Goal: Task Accomplishment & Management: Complete application form

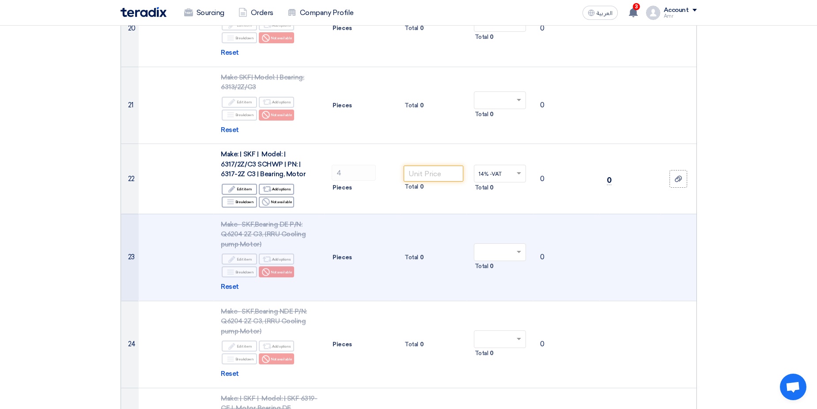
scroll to position [1766, 0]
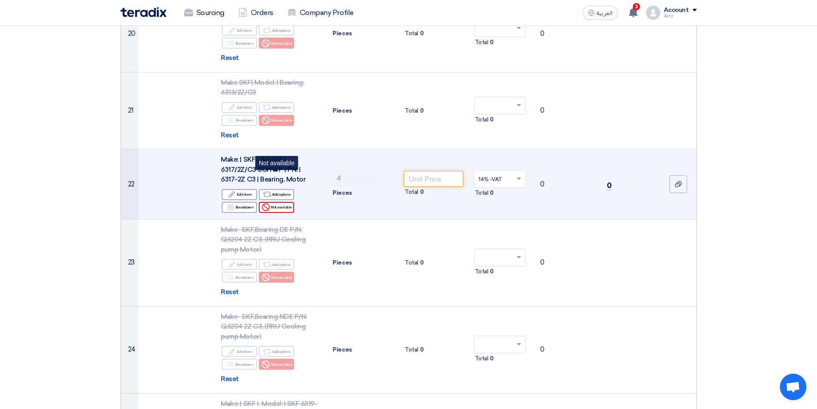
click at [273, 202] on div "Reject Not available" at bounding box center [276, 207] width 35 height 11
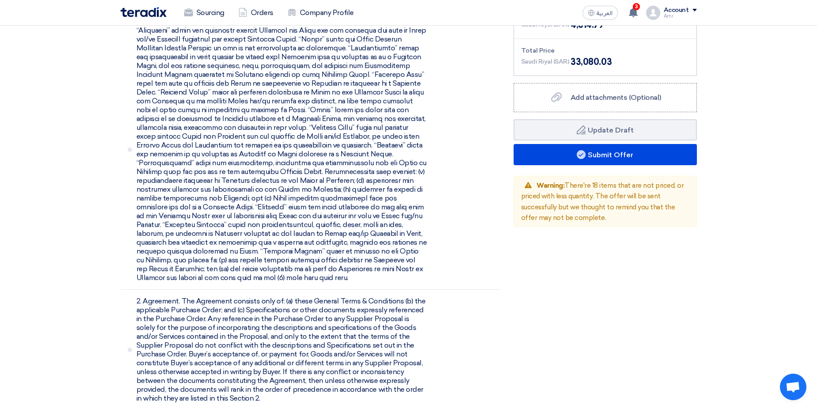
scroll to position [2252, 0]
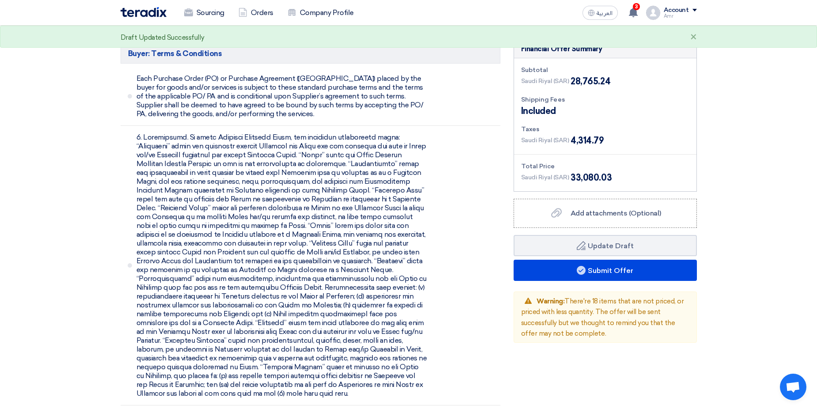
click at [566, 297] on span "Warning: There're 18 items that are not priced, or priced with less quantity. T…" at bounding box center [602, 317] width 163 height 41
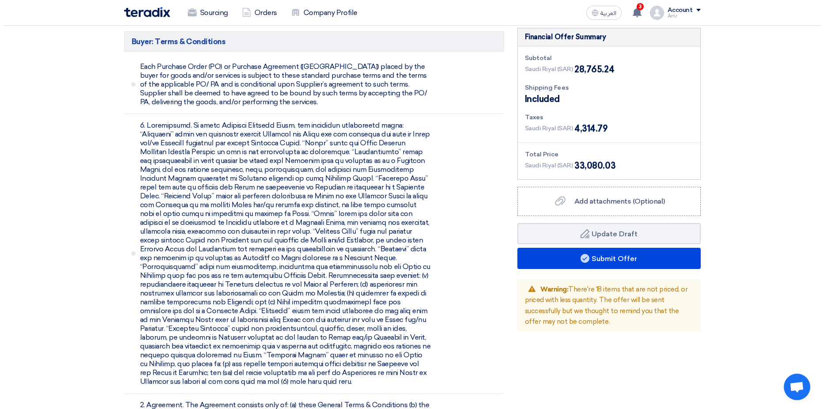
scroll to position [2120, 0]
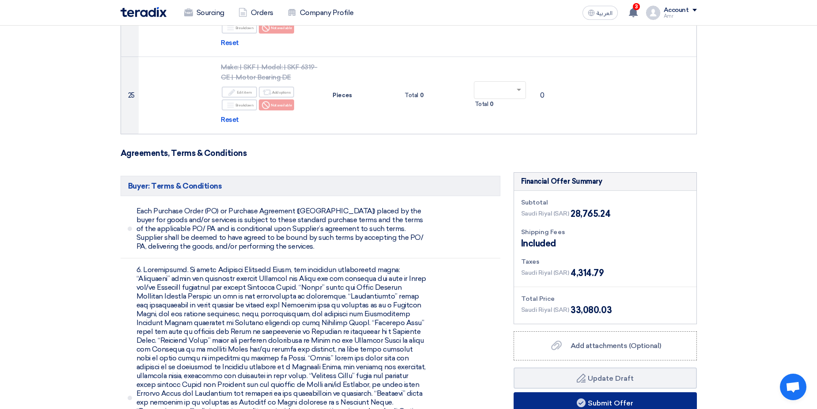
click at [611, 392] on button "Submit Offer" at bounding box center [605, 402] width 183 height 21
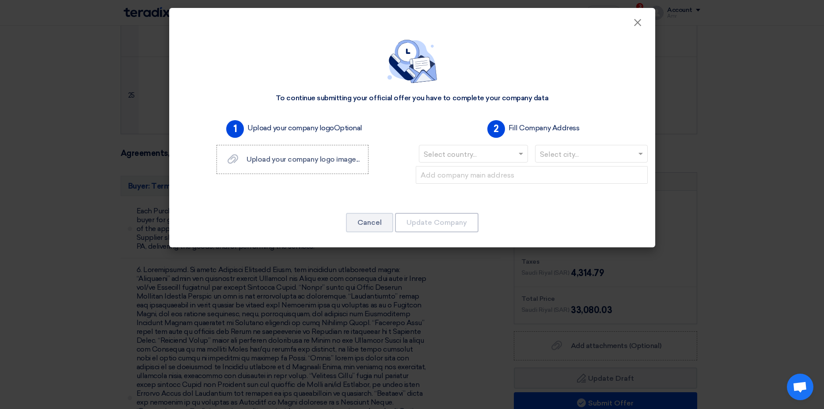
click at [474, 156] on input "text" at bounding box center [468, 154] width 91 height 15
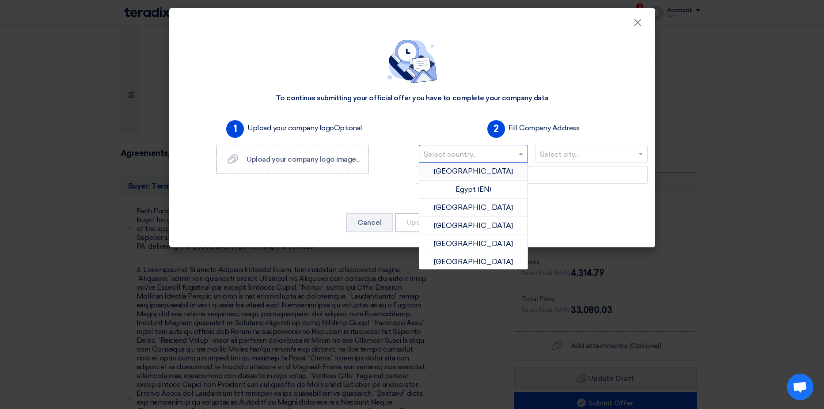
click at [473, 153] on input "text" at bounding box center [468, 154] width 91 height 15
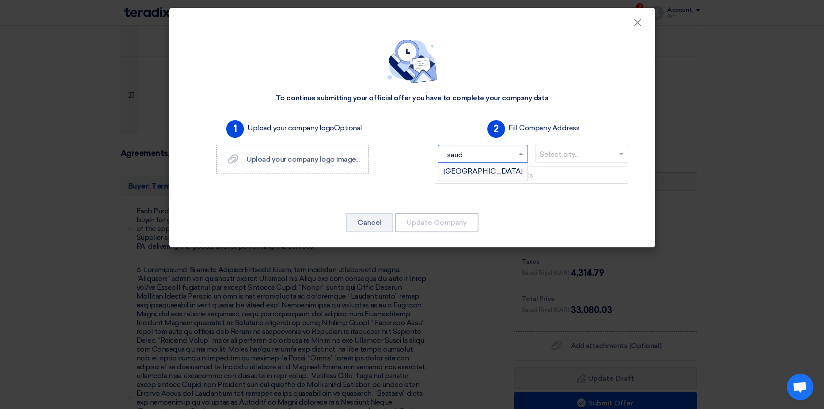
type input "saudi"
click at [473, 174] on span "[GEOGRAPHIC_DATA]" at bounding box center [482, 171] width 79 height 8
click at [603, 149] on input "text" at bounding box center [587, 154] width 94 height 15
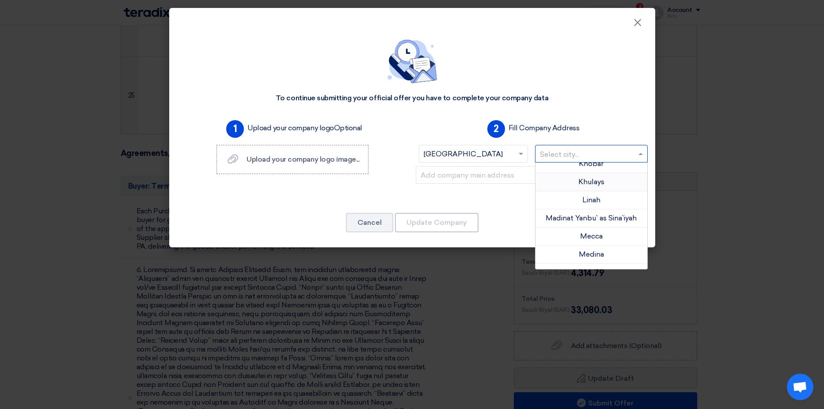
scroll to position [353, 0]
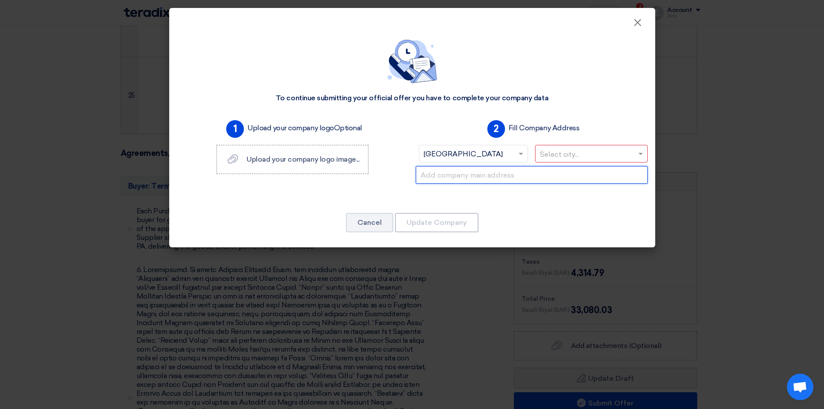
click at [500, 181] on input "text" at bounding box center [532, 175] width 232 height 18
click at [565, 152] on input "text" at bounding box center [587, 154] width 94 height 15
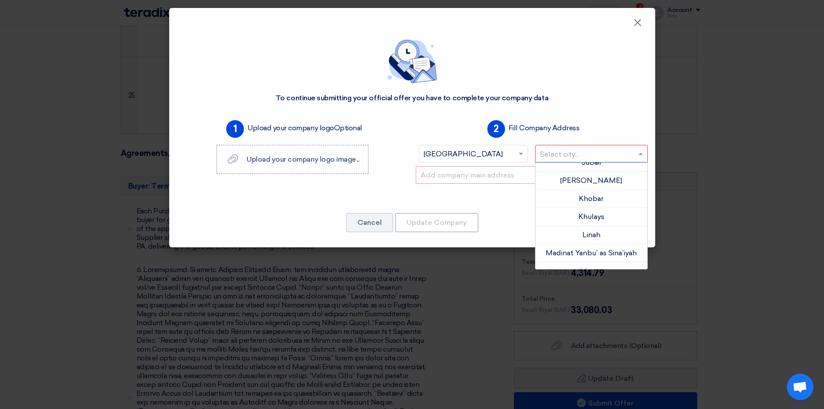
scroll to position [158, 0]
click at [581, 109] on div "To continue submitting your official offer you have to complete your company da…" at bounding box center [412, 137] width 486 height 219
click at [582, 157] on input "text" at bounding box center [587, 154] width 94 height 15
click at [592, 200] on span "Jubail" at bounding box center [591, 196] width 20 height 8
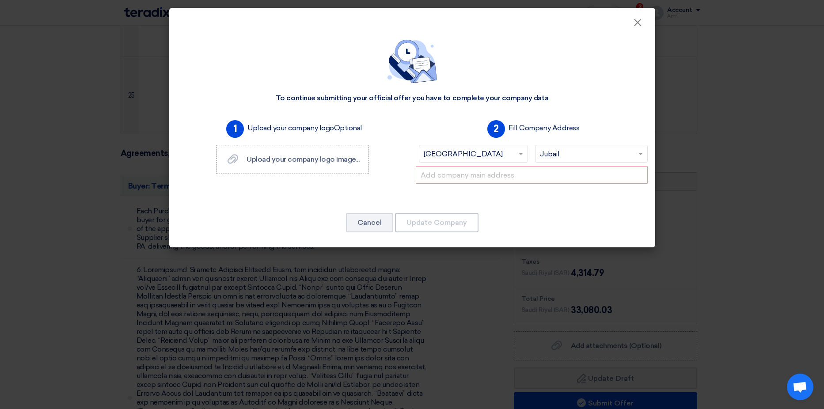
click at [506, 189] on div at bounding box center [531, 182] width 239 height 32
click at [495, 174] on input "text" at bounding box center [532, 175] width 232 height 18
click at [389, 193] on div "1 Upload your company logo Optional Upload your company logo image... Upload yo…" at bounding box center [292, 157] width 239 height 81
click at [481, 173] on input "text" at bounding box center [532, 175] width 232 height 18
click at [415, 163] on div "2 Fill Company Address Select country... × [GEOGRAPHIC_DATA] × Select city... ×…" at bounding box center [531, 157] width 239 height 81
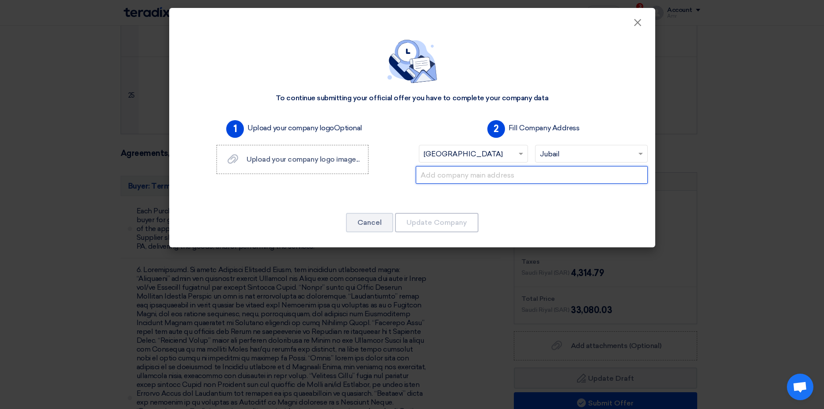
click at [450, 173] on input "text" at bounding box center [532, 175] width 232 height 18
click at [408, 163] on div "1 Upload your company logo Optional Upload your company logo image... Upload yo…" at bounding box center [292, 157] width 239 height 81
click at [476, 180] on input "text" at bounding box center [532, 175] width 232 height 18
click at [416, 160] on div "2 Fill Company Address Select country... × [GEOGRAPHIC_DATA] × Select city... ×…" at bounding box center [531, 157] width 239 height 81
click at [385, 125] on div "1 Upload your company logo Optional Upload your company logo image... Upload yo…" at bounding box center [292, 157] width 239 height 81
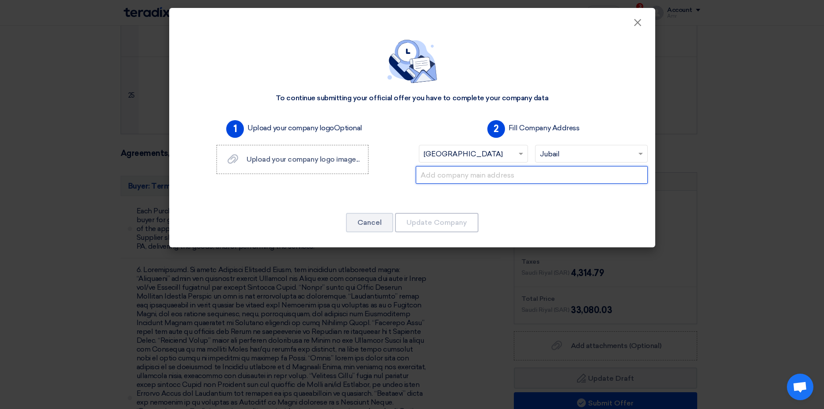
click at [437, 175] on input "text" at bounding box center [532, 175] width 232 height 18
click at [446, 178] on input "text" at bounding box center [532, 175] width 232 height 18
click at [414, 155] on div "2 Fill Company Address Select country... × [GEOGRAPHIC_DATA] × Select city... ×…" at bounding box center [531, 157] width 239 height 81
click at [448, 174] on input "text" at bounding box center [532, 175] width 232 height 18
click at [399, 166] on div "1 Upload your company logo Optional Upload your company logo image... Upload yo…" at bounding box center [292, 157] width 239 height 81
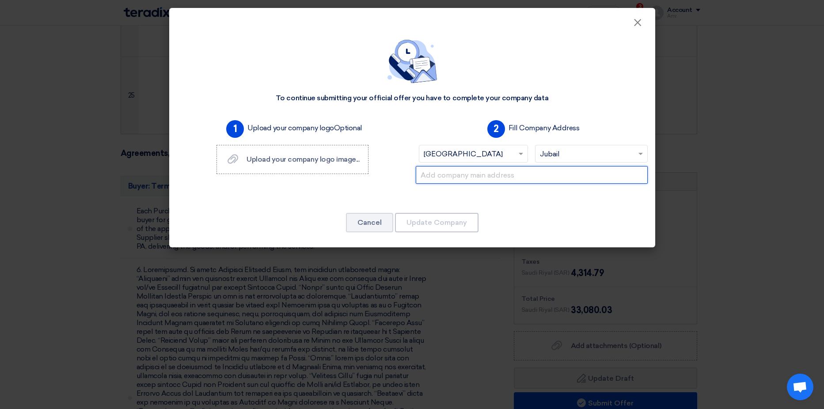
click at [438, 172] on input "text" at bounding box center [532, 175] width 232 height 18
click at [403, 113] on div "To continue submitting your official offer you have to complete your company da…" at bounding box center [412, 137] width 486 height 219
click at [437, 170] on input "text" at bounding box center [532, 175] width 232 height 18
click at [412, 128] on div "2 Fill Company Address Select country... × [GEOGRAPHIC_DATA] × Select city... ×…" at bounding box center [531, 157] width 239 height 81
click at [436, 175] on input "text" at bounding box center [532, 175] width 232 height 18
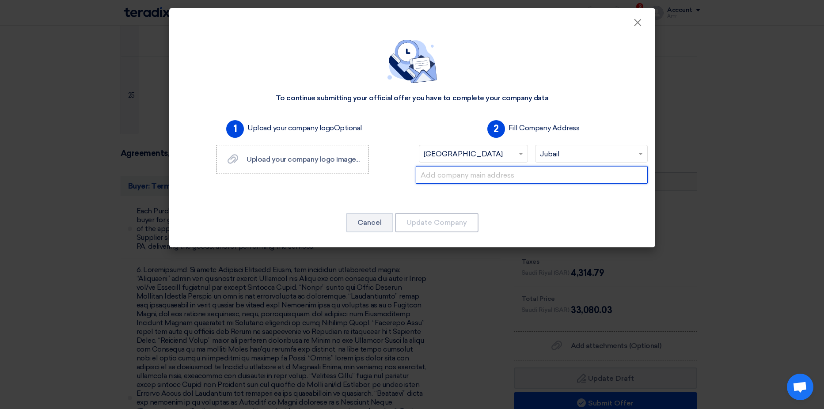
click at [440, 174] on input "text" at bounding box center [532, 175] width 232 height 18
click at [414, 127] on div "2 Fill Company Address Select country... × [GEOGRAPHIC_DATA] × Select city... ×…" at bounding box center [531, 157] width 239 height 81
click at [439, 172] on input "text" at bounding box center [532, 175] width 232 height 18
click at [415, 119] on div "2 Fill Company Address Select country... × [GEOGRAPHIC_DATA] × Select city... ×…" at bounding box center [531, 157] width 239 height 81
click at [461, 177] on input "text" at bounding box center [532, 175] width 232 height 18
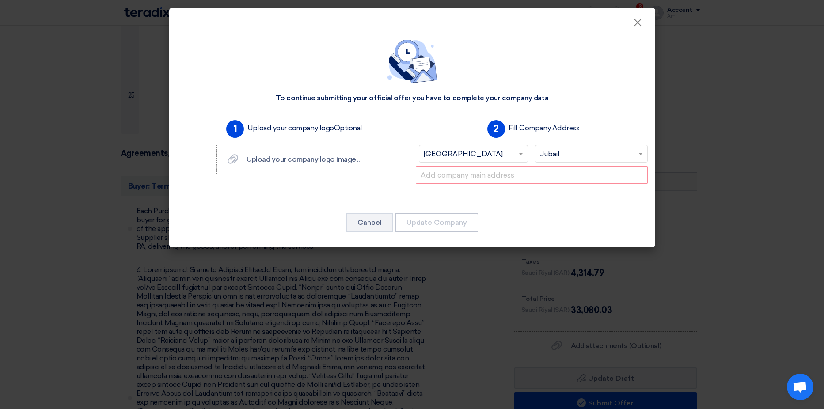
click at [423, 124] on div "2 Fill Company Address Select country... × [GEOGRAPHIC_DATA] × Select city... ×…" at bounding box center [531, 157] width 239 height 81
click at [556, 174] on input "text" at bounding box center [532, 175] width 232 height 18
click at [467, 178] on input "text" at bounding box center [532, 175] width 232 height 18
click at [396, 158] on div "1 Upload your company logo Optional Upload your company logo image... Upload yo…" at bounding box center [292, 157] width 239 height 81
click at [438, 180] on input "text" at bounding box center [532, 175] width 232 height 18
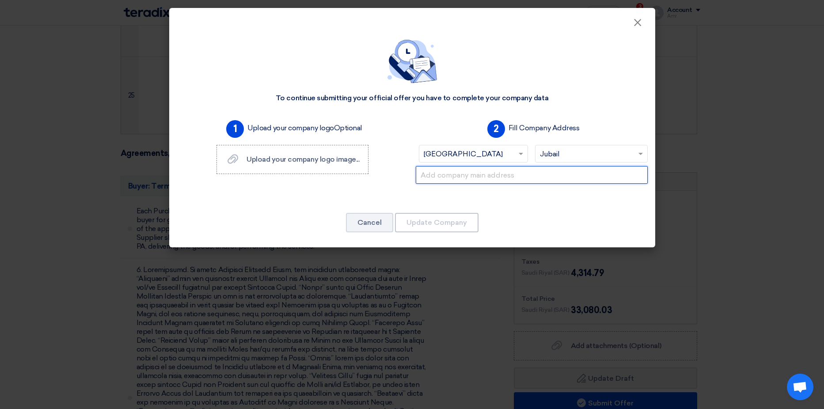
click at [438, 173] on input "text" at bounding box center [532, 175] width 232 height 18
click at [405, 144] on div "1 Upload your company logo Optional Upload your company logo image... Upload yo…" at bounding box center [292, 157] width 239 height 81
click at [393, 188] on div "1 Upload your company logo Optional Upload your company logo image... Upload yo…" at bounding box center [292, 157] width 239 height 81
click at [438, 178] on input "text" at bounding box center [532, 175] width 232 height 18
click at [382, 183] on div "1 Upload your company logo Optional Upload your company logo image... Upload yo…" at bounding box center [292, 157] width 239 height 81
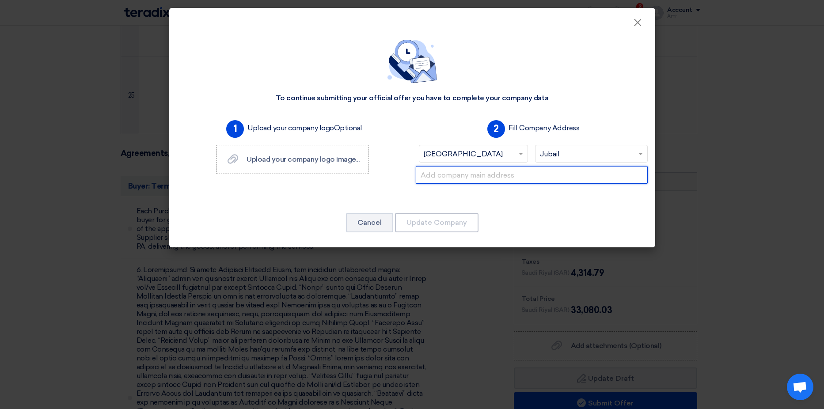
click at [446, 170] on input "text" at bounding box center [532, 175] width 232 height 18
click at [393, 143] on div "1 Upload your company logo Optional Upload your company logo image... Upload yo…" at bounding box center [292, 157] width 239 height 81
click at [316, 195] on div "1 Upload your company logo Optional Upload your company logo image... Upload yo…" at bounding box center [292, 157] width 239 height 81
click at [439, 178] on input "text" at bounding box center [532, 175] width 232 height 18
click at [392, 147] on div "1 Upload your company logo Optional Upload your company logo image... Upload yo…" at bounding box center [292, 157] width 239 height 81
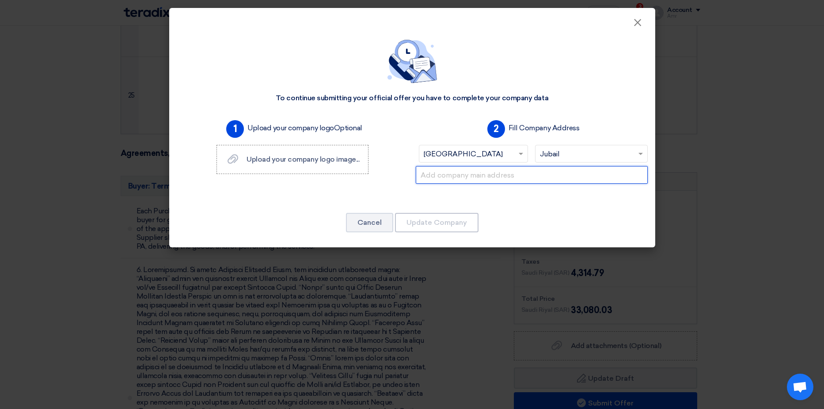
click at [459, 175] on input "text" at bounding box center [532, 175] width 232 height 18
click at [396, 168] on div "1 Upload your company logo Optional Upload your company logo image... Upload yo…" at bounding box center [292, 157] width 239 height 81
click at [409, 147] on div "1 Upload your company logo Optional Upload your company logo image... Upload yo…" at bounding box center [292, 157] width 239 height 81
click at [456, 177] on input "text" at bounding box center [532, 175] width 232 height 18
click at [381, 159] on div "1 Upload your company logo Optional Upload your company logo image... Upload yo…" at bounding box center [292, 157] width 239 height 81
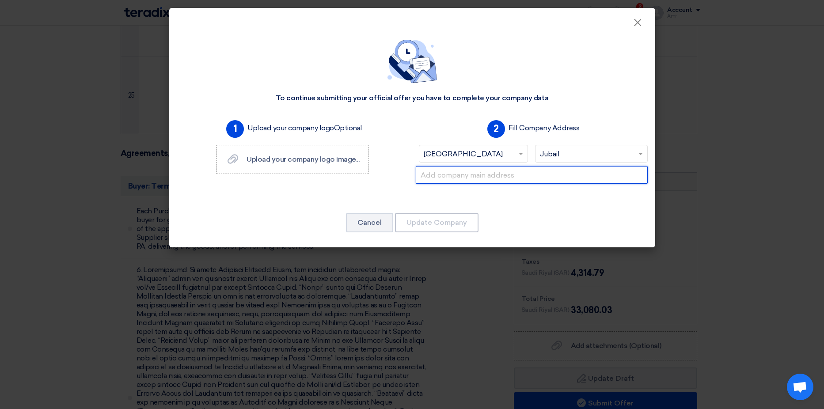
click at [457, 179] on input "text" at bounding box center [532, 175] width 232 height 18
click at [393, 161] on div "1 Upload your company logo Optional Upload your company logo image... Upload yo…" at bounding box center [292, 157] width 239 height 81
click at [446, 178] on input "text" at bounding box center [532, 175] width 232 height 18
click at [393, 153] on div "1 Upload your company logo Optional Upload your company logo image... Upload yo…" at bounding box center [292, 157] width 239 height 81
click at [474, 177] on input "text" at bounding box center [532, 175] width 232 height 18
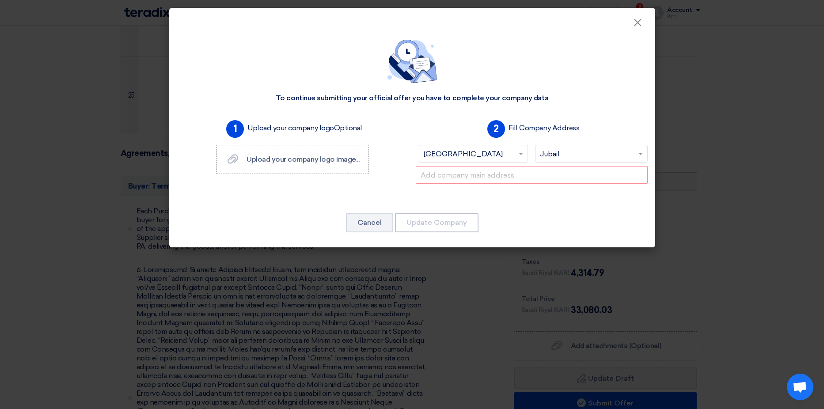
click at [404, 146] on div "1 Upload your company logo Optional Upload your company logo image... Upload yo…" at bounding box center [292, 157] width 239 height 81
click at [486, 175] on input "text" at bounding box center [532, 175] width 232 height 18
click at [370, 158] on div "1 Upload your company logo Optional Upload your company logo image... Upload yo…" at bounding box center [292, 157] width 239 height 81
click at [374, 146] on div "1 Upload your company logo Optional Upload your company logo image... Upload yo…" at bounding box center [292, 157] width 239 height 81
click at [414, 156] on div "2 Fill Company Address Select country... × [GEOGRAPHIC_DATA] × Select city... ×…" at bounding box center [531, 157] width 239 height 81
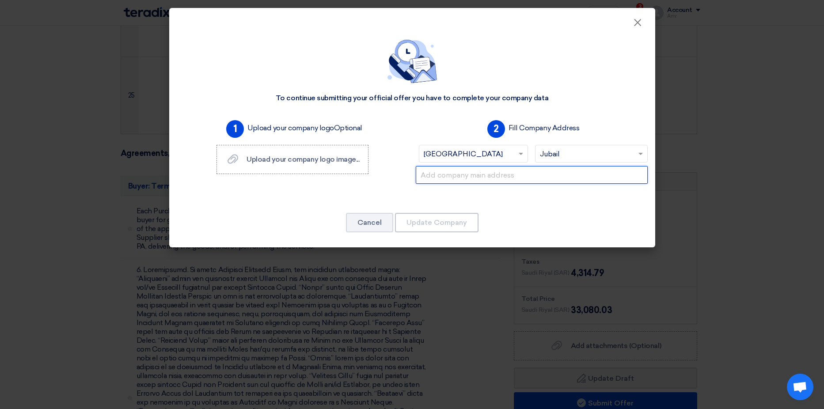
click at [461, 181] on input "text" at bounding box center [532, 175] width 232 height 18
click at [399, 135] on div "1 Upload your company logo Optional Upload your company logo image... Upload yo…" at bounding box center [292, 157] width 239 height 81
